Goal: Task Accomplishment & Management: Use online tool/utility

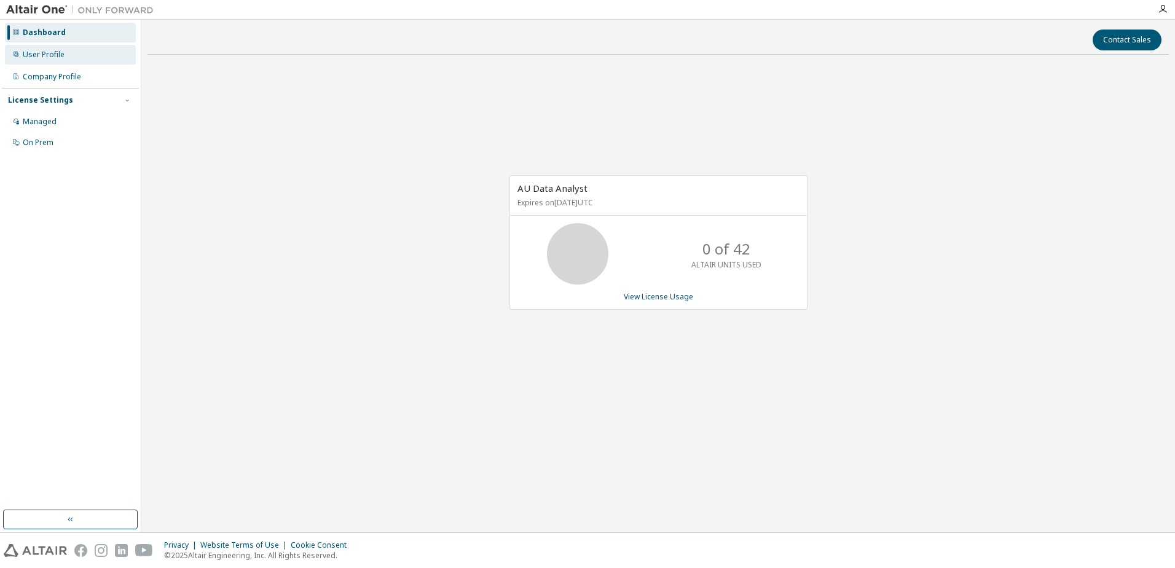
click at [46, 57] on div "User Profile" at bounding box center [44, 55] width 42 height 10
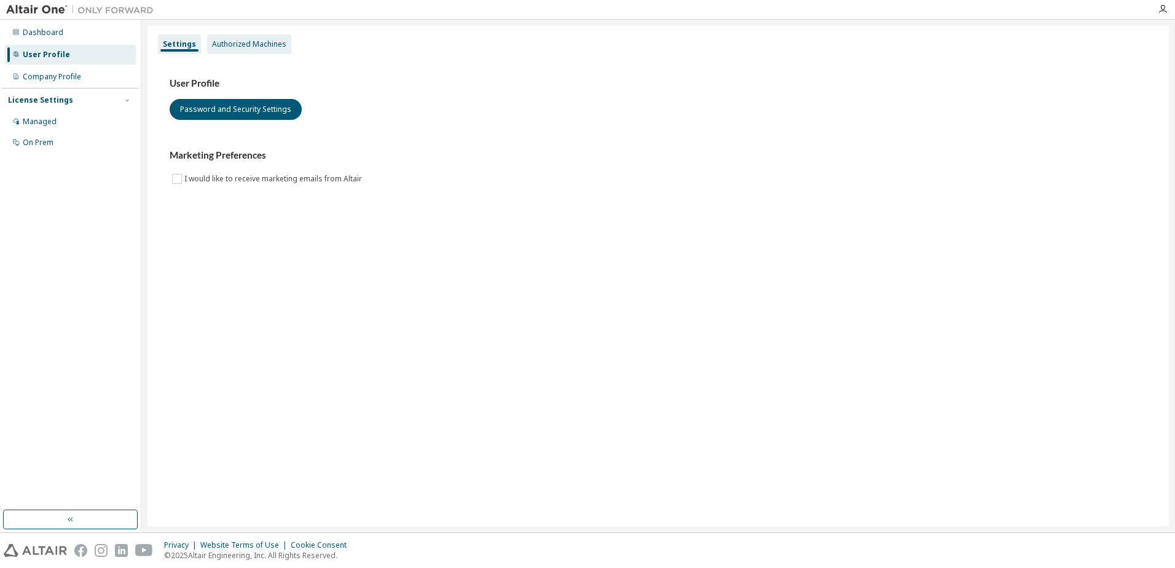
click at [253, 42] on div "Authorized Machines" at bounding box center [249, 44] width 74 height 10
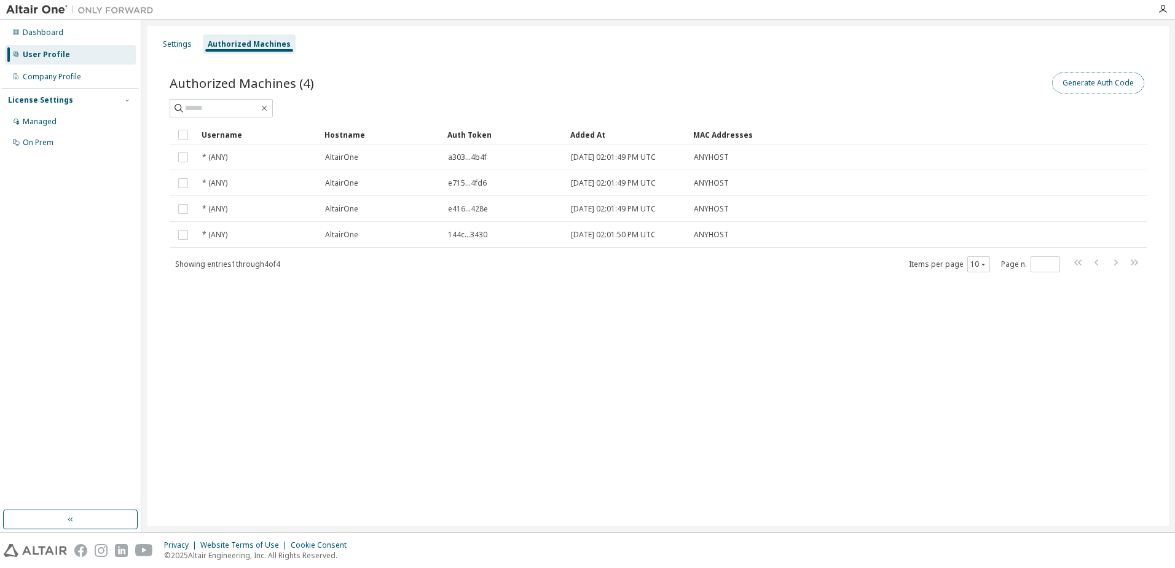
click at [1120, 85] on button "Generate Auth Code" at bounding box center [1098, 83] width 92 height 21
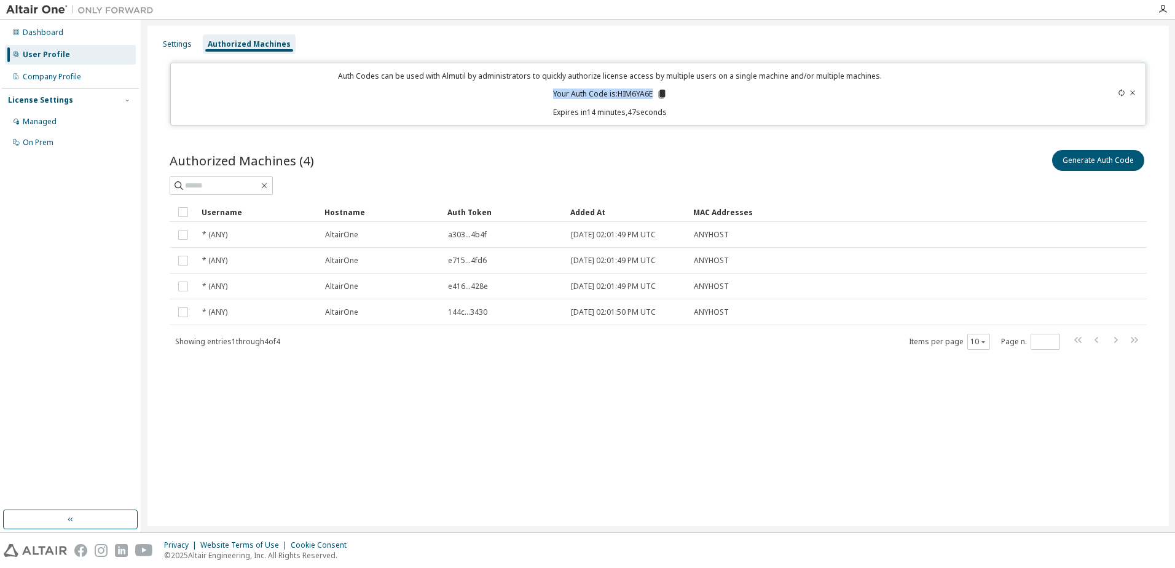
drag, startPoint x: 553, startPoint y: 95, endPoint x: 653, endPoint y: 95, distance: 99.6
click at [653, 95] on p "Your Auth Code is: HIM6YA6E" at bounding box center [610, 93] width 114 height 11
drag, startPoint x: 653, startPoint y: 95, endPoint x: 643, endPoint y: 90, distance: 10.4
copy p "Your Auth Code is: HIM6YA6E"
